Goal: Transaction & Acquisition: Book appointment/travel/reservation

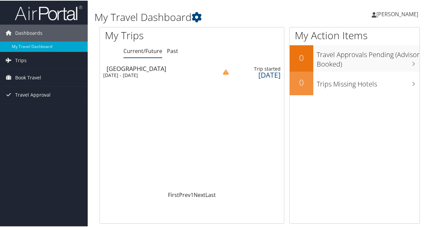
click at [140, 78] on td "[GEOGRAPHIC_DATA] [DATE] - [DATE]" at bounding box center [155, 71] width 111 height 19
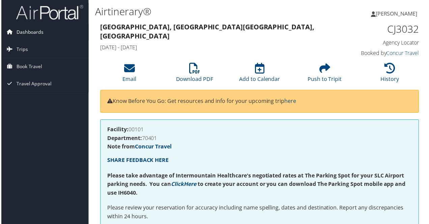
click at [27, 30] on span "Dashboards" at bounding box center [28, 32] width 27 height 17
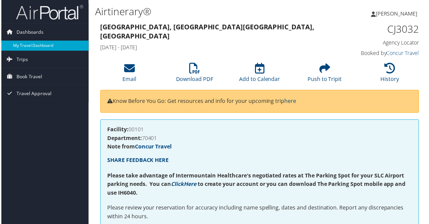
click at [21, 44] on link "My Travel Dashboard" at bounding box center [44, 46] width 88 height 10
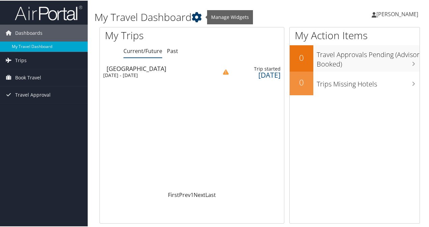
click at [200, 17] on icon at bounding box center [197, 16] width 10 height 10
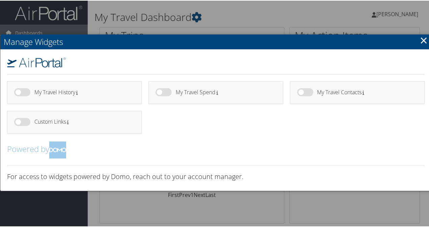
click at [421, 41] on link "×" at bounding box center [424, 40] width 8 height 14
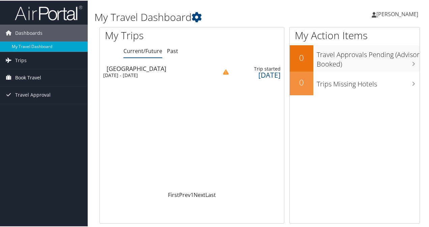
click at [24, 75] on span "Book Travel" at bounding box center [28, 77] width 26 height 17
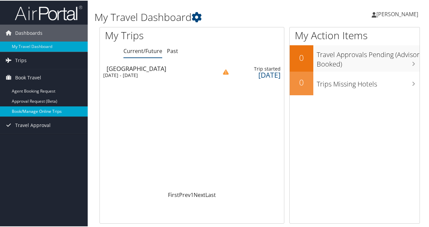
click at [39, 110] on link "Book/Manage Online Trips" at bounding box center [44, 111] width 88 height 10
